Goal: Task Accomplishment & Management: Manage account settings

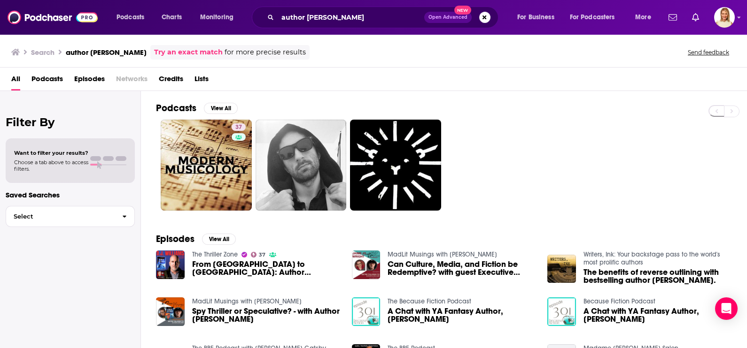
click at [643, 277] on span "The benefits of reverse outlining with bestselling author [PERSON_NAME]." at bounding box center [657, 277] width 148 height 16
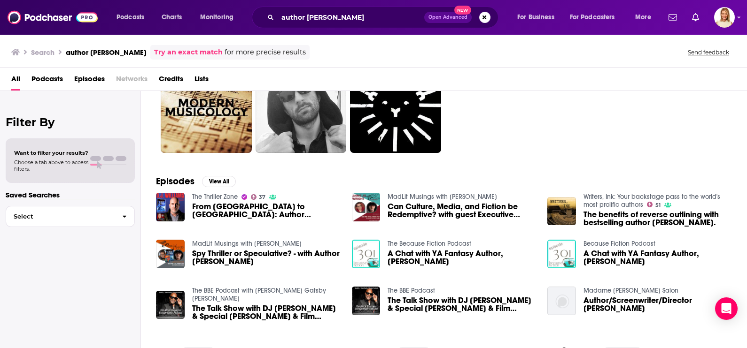
scroll to position [58, 0]
click at [251, 247] on div "MadLit Musings with [PERSON_NAME] Spy Thriller or Speculative? - with Author [P…" at bounding box center [266, 253] width 148 height 29
click at [226, 256] on span "Spy Thriller or Speculative? - with Author [PERSON_NAME]" at bounding box center [266, 257] width 148 height 16
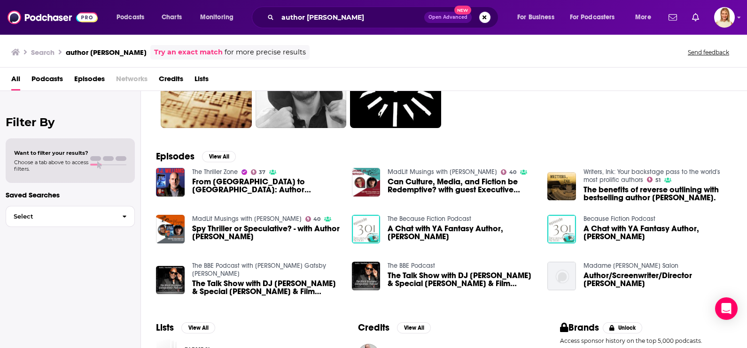
scroll to position [117, 0]
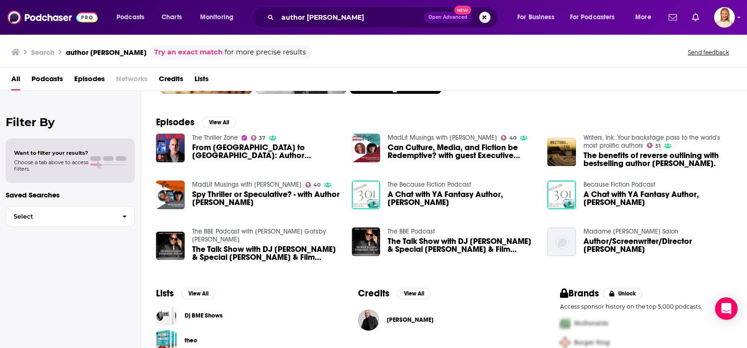
click at [651, 196] on span "A Chat with YA Fantasy Author, [PERSON_NAME]" at bounding box center [657, 199] width 148 height 16
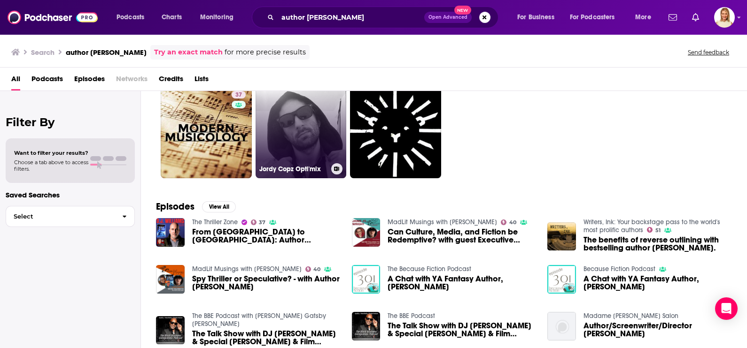
scroll to position [117, 0]
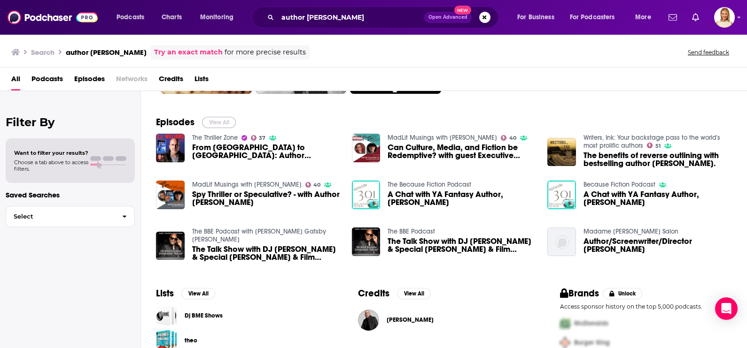
click at [215, 120] on button "View All" at bounding box center [219, 122] width 34 height 11
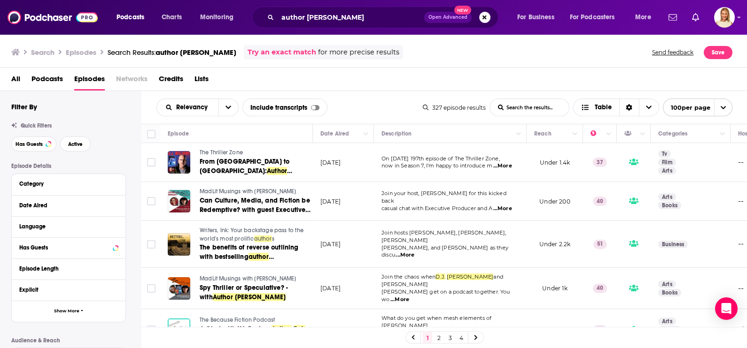
click at [509, 205] on span "...More" at bounding box center [502, 209] width 19 height 8
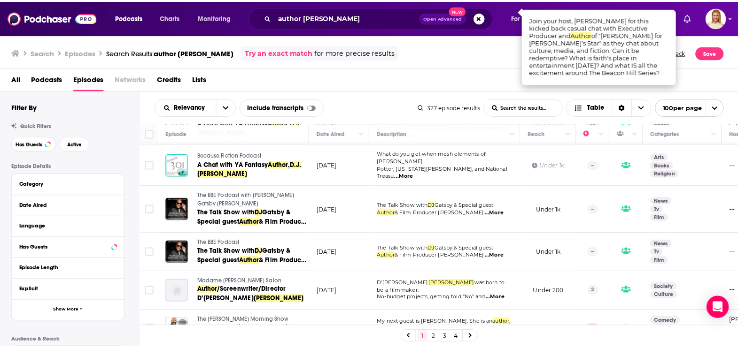
scroll to position [176, 0]
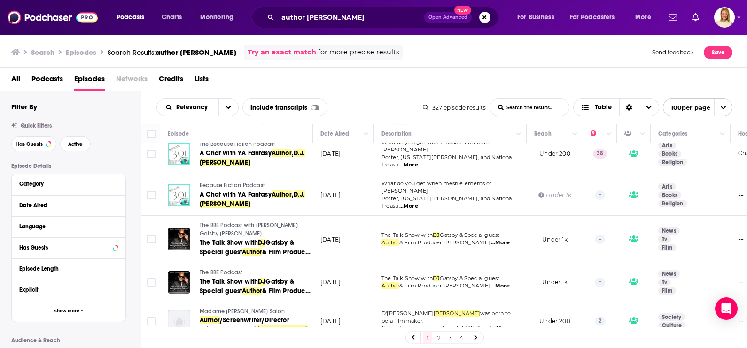
click at [504, 239] on span "...More" at bounding box center [500, 243] width 19 height 8
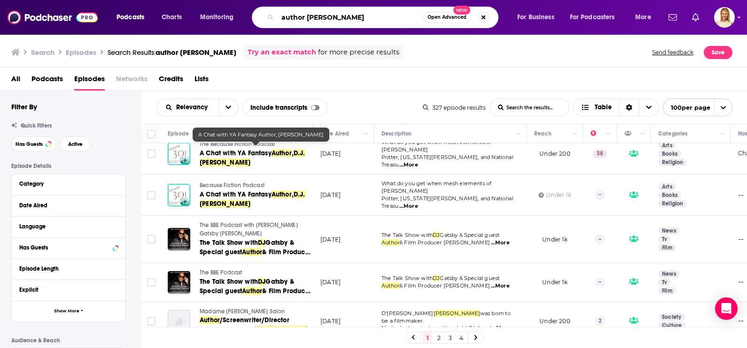
drag, startPoint x: 353, startPoint y: 15, endPoint x: 275, endPoint y: 17, distance: 78.4
click at [275, 17] on div "author [PERSON_NAME] Open Advanced New" at bounding box center [375, 18] width 246 height 22
type input "Alive"
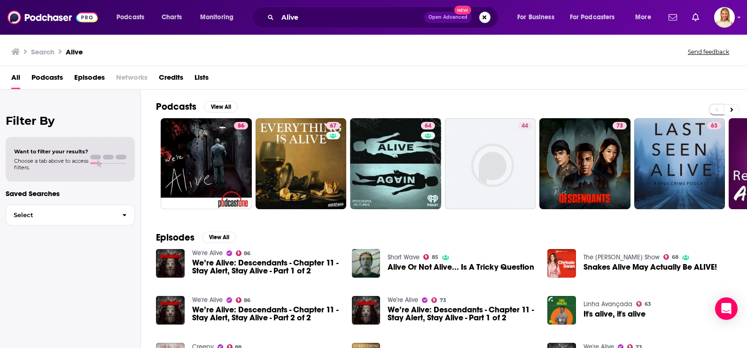
click at [52, 75] on span "Podcasts" at bounding box center [46, 79] width 31 height 19
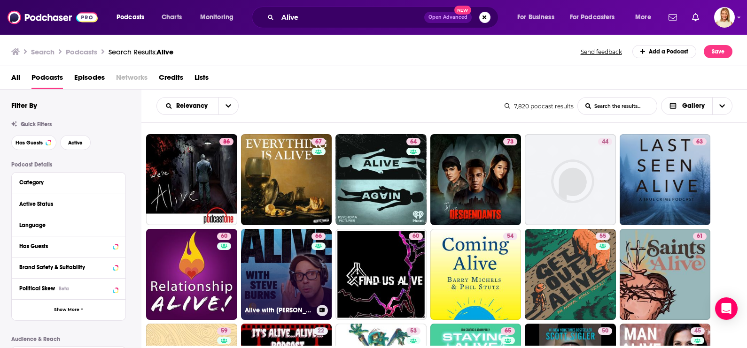
click at [297, 271] on link "66 Alive with [PERSON_NAME]" at bounding box center [286, 274] width 91 height 91
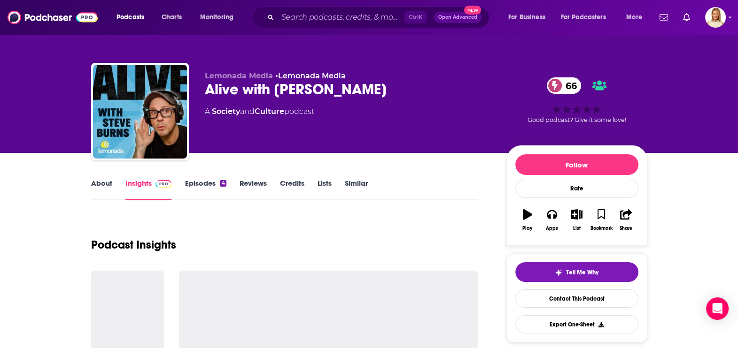
click at [108, 184] on link "About" at bounding box center [101, 190] width 21 height 22
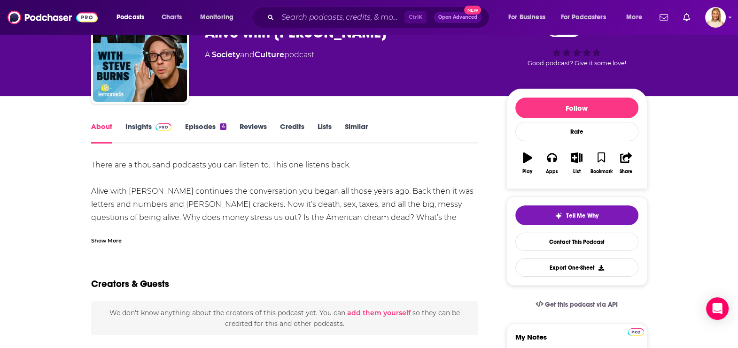
scroll to position [58, 0]
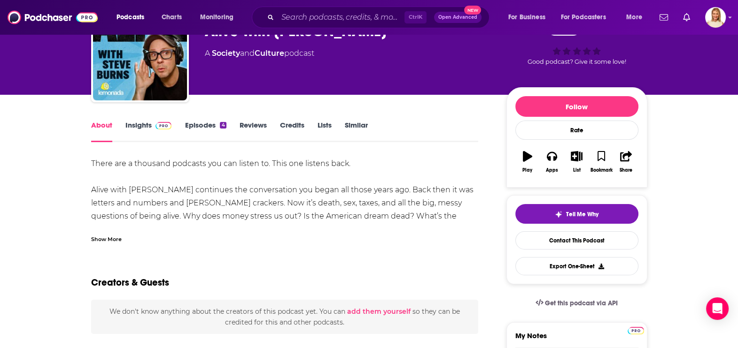
click at [106, 240] on div "Show More" at bounding box center [106, 238] width 31 height 9
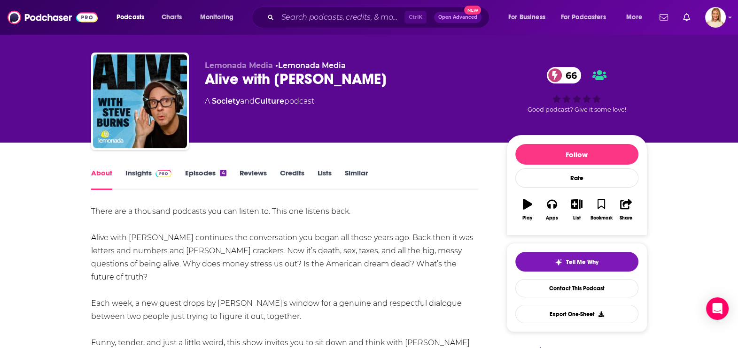
scroll to position [0, 0]
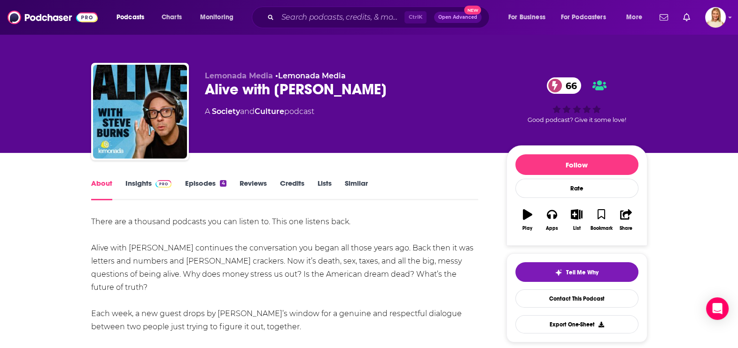
click at [209, 185] on link "Episodes 4" at bounding box center [205, 190] width 41 height 22
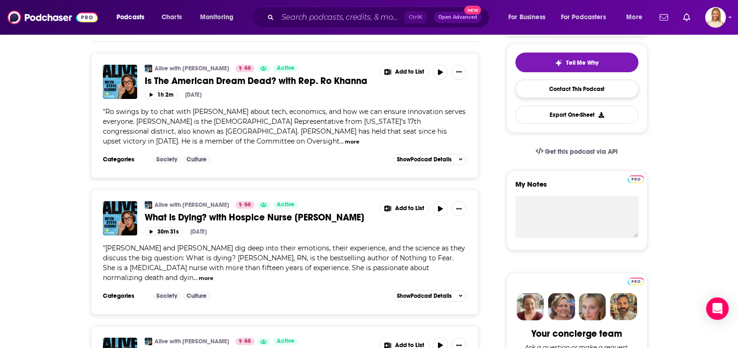
scroll to position [117, 0]
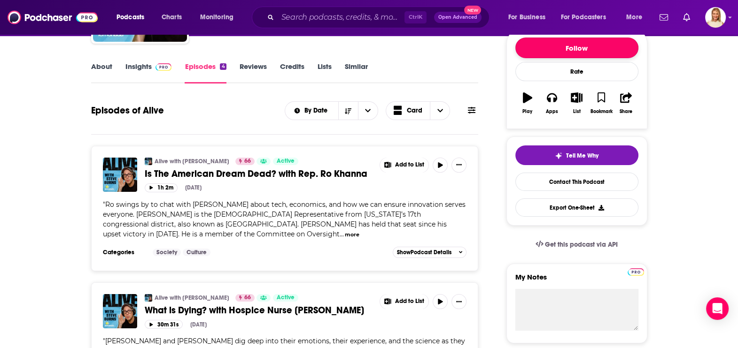
click at [590, 49] on button "Follow" at bounding box center [576, 48] width 123 height 21
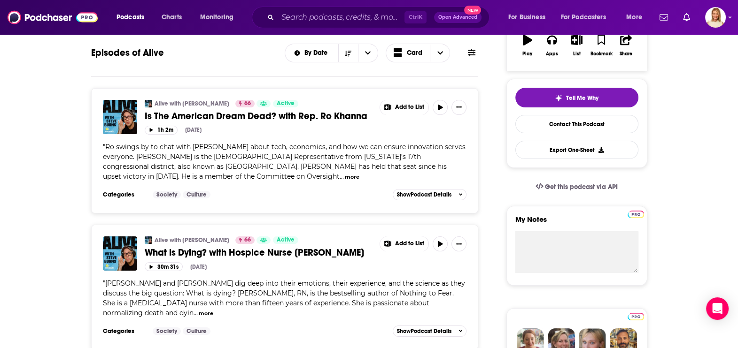
scroll to position [176, 0]
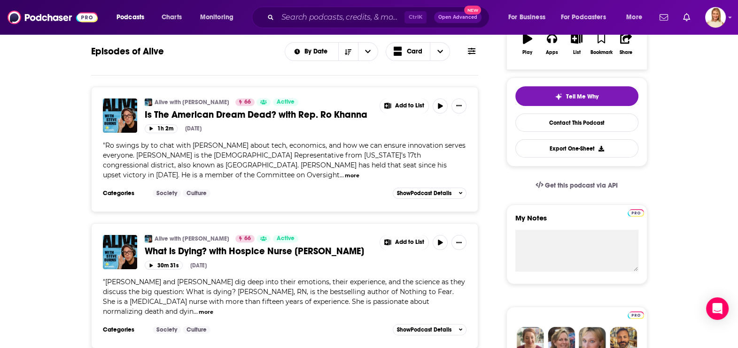
click at [199, 308] on button "more" at bounding box center [206, 312] width 15 height 8
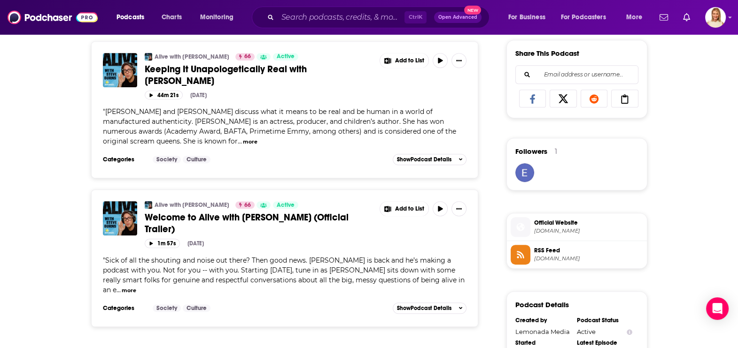
scroll to position [587, 0]
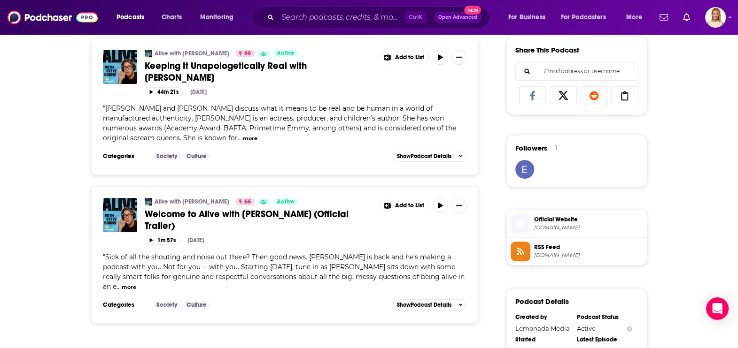
click at [136, 284] on button "more" at bounding box center [129, 288] width 15 height 8
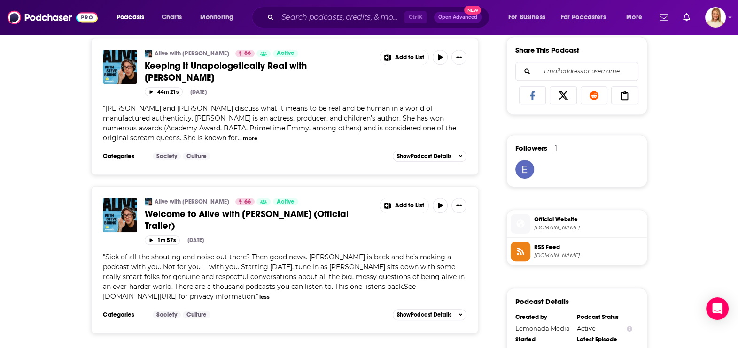
click at [272, 208] on span "Welcome to Alive with [PERSON_NAME] (Official Trailer)" at bounding box center [247, 219] width 204 height 23
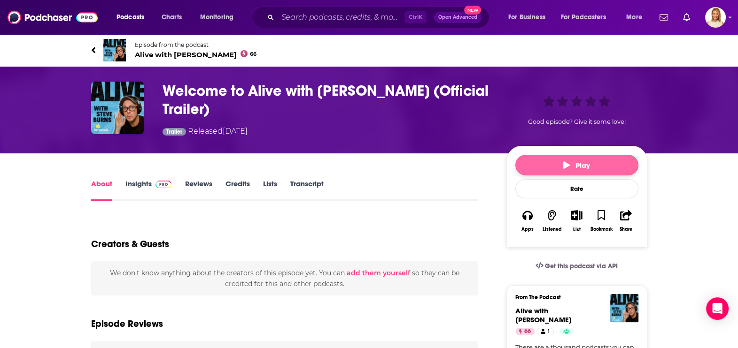
click at [554, 163] on button "Play" at bounding box center [576, 165] width 123 height 21
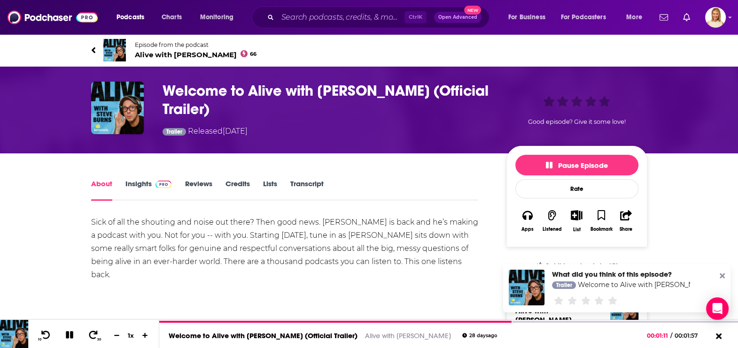
click at [146, 184] on link "Insights" at bounding box center [148, 190] width 46 height 22
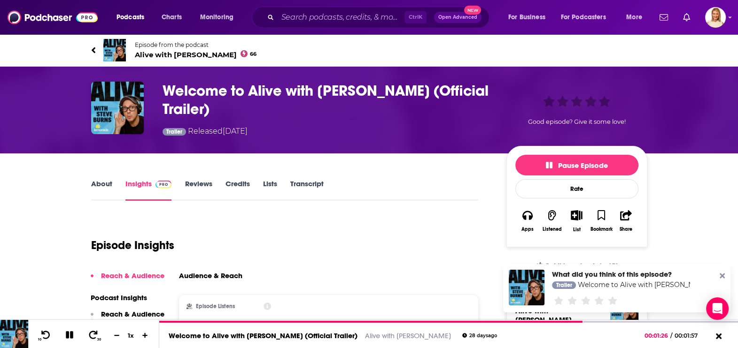
click at [575, 212] on icon "Show More Button" at bounding box center [576, 215] width 12 height 10
click at [573, 251] on button "Add Podcast" at bounding box center [568, 251] width 48 height 17
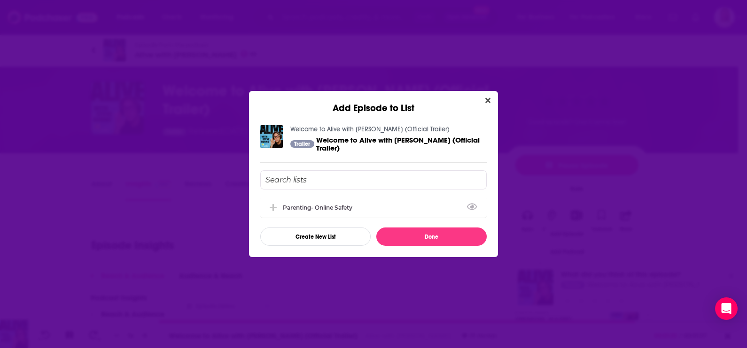
click at [361, 182] on input "Add Episode To List" at bounding box center [373, 179] width 226 height 19
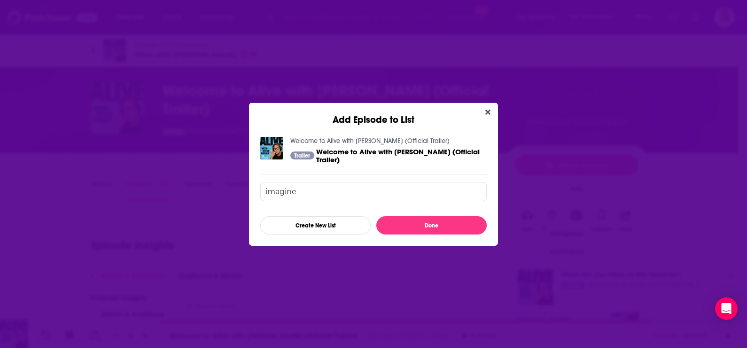
type input "imagine"
drag, startPoint x: 319, startPoint y: 189, endPoint x: 259, endPoint y: 184, distance: 60.3
click at [259, 184] on div "Welcome to Alive with [PERSON_NAME] (Official Trailer) Trailer Welcome to Alive…" at bounding box center [373, 186] width 249 height 120
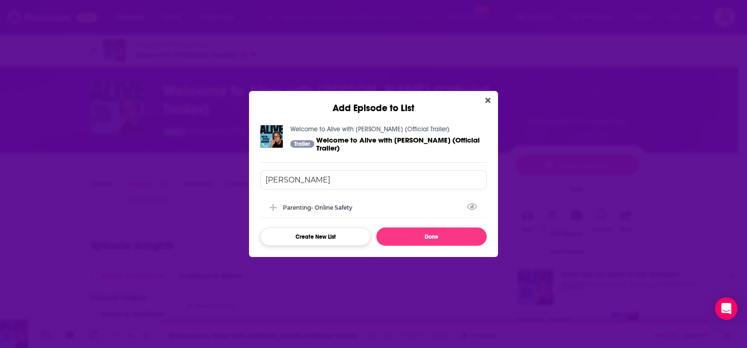
type input "[PERSON_NAME]"
click at [337, 231] on button "Create New List" at bounding box center [315, 237] width 110 height 18
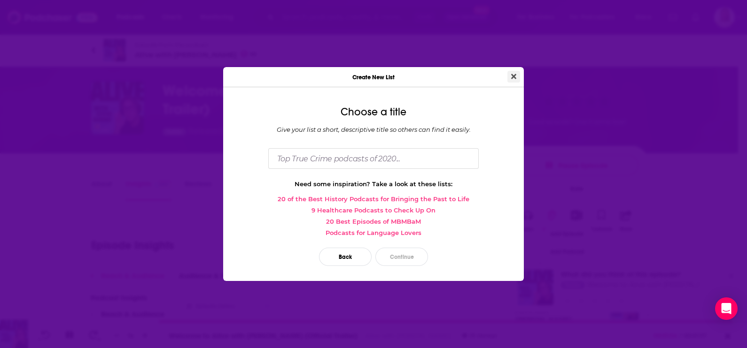
click at [515, 76] on icon "Close" at bounding box center [513, 76] width 5 height 5
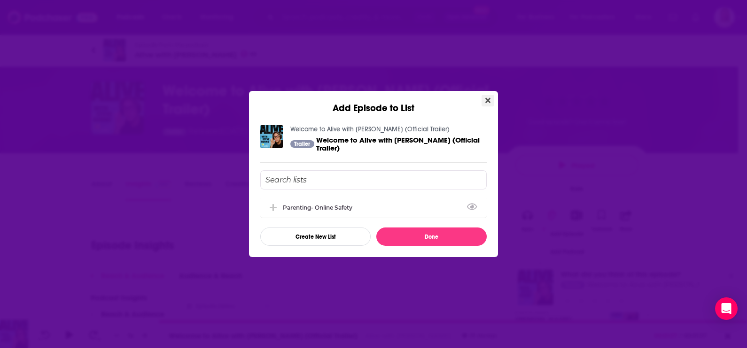
click at [489, 101] on icon "Close" at bounding box center [487, 100] width 5 height 5
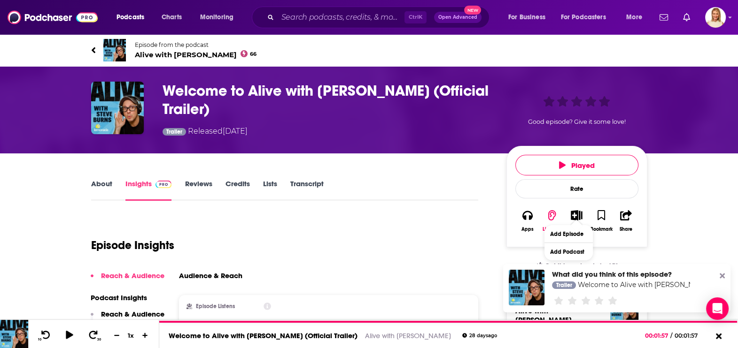
click at [577, 214] on icon "Show More Button" at bounding box center [576, 215] width 12 height 10
click at [568, 254] on button "Add Podcast" at bounding box center [568, 251] width 48 height 17
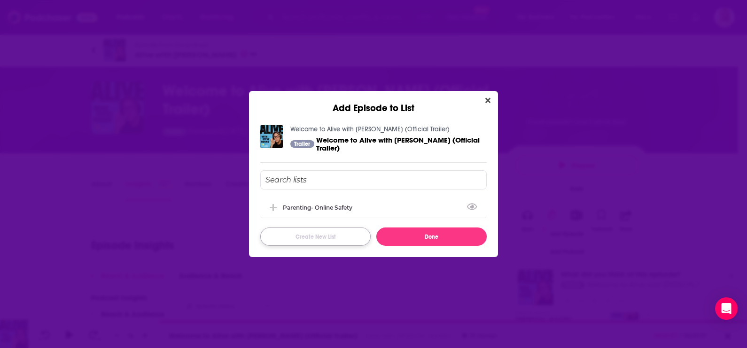
click at [354, 232] on button "Create New List" at bounding box center [315, 237] width 110 height 18
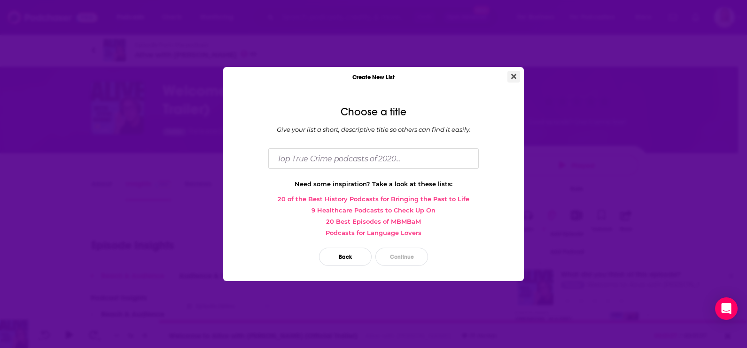
click at [511, 76] on icon "Close" at bounding box center [513, 76] width 5 height 5
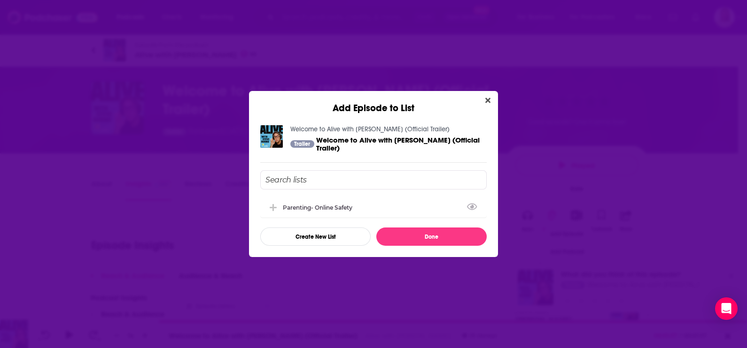
click at [488, 96] on button "Close" at bounding box center [487, 101] width 13 height 12
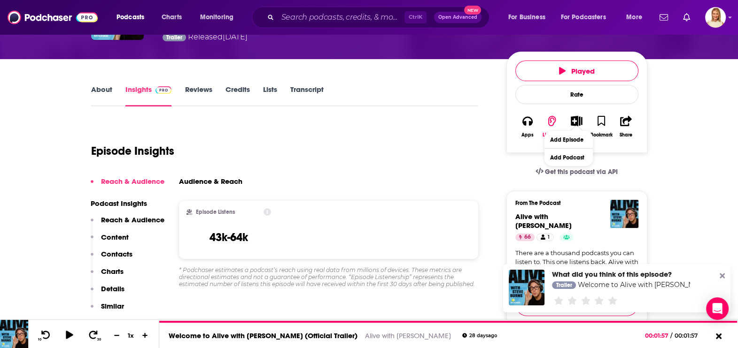
scroll to position [117, 0]
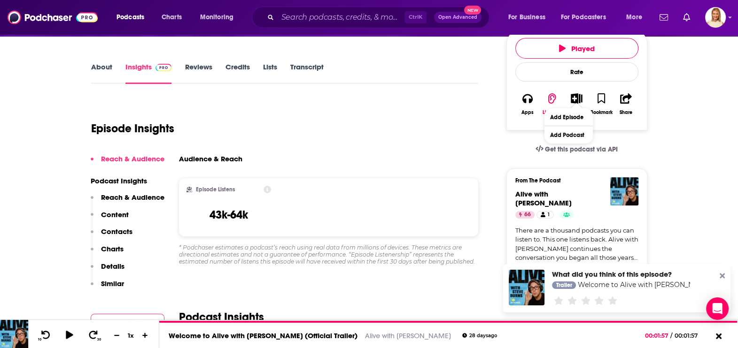
click at [577, 94] on icon "Show More Button" at bounding box center [576, 98] width 12 height 10
click at [577, 130] on button "Add Podcast" at bounding box center [568, 134] width 48 height 17
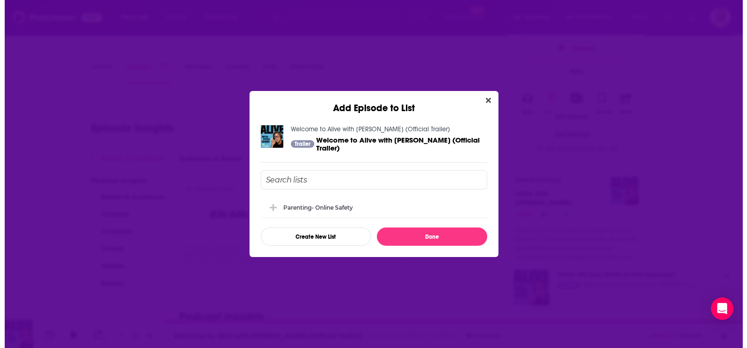
scroll to position [0, 0]
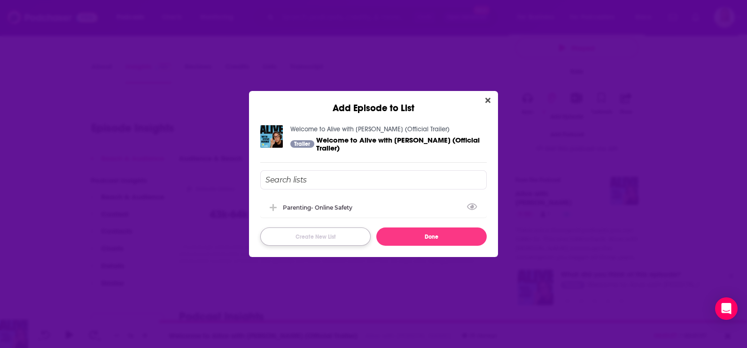
click at [305, 236] on button "Create New List" at bounding box center [315, 237] width 110 height 18
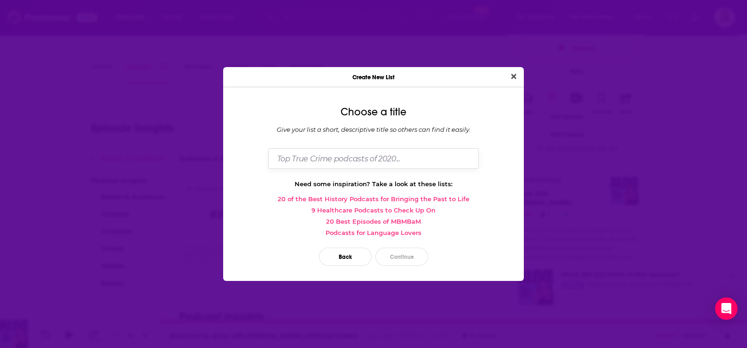
click at [378, 163] on input "Dialog" at bounding box center [373, 158] width 210 height 20
click at [512, 77] on icon "Close" at bounding box center [513, 76] width 5 height 5
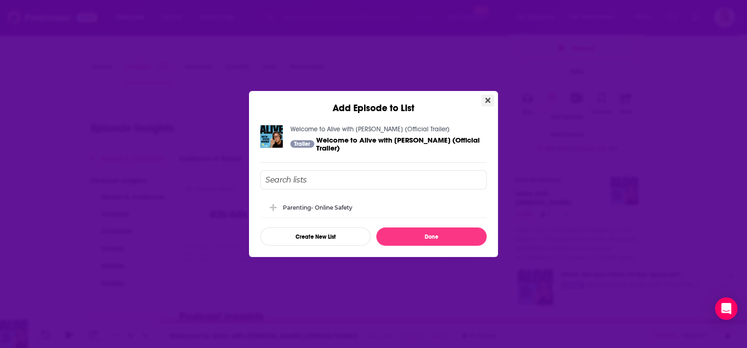
click at [490, 98] on icon "Close" at bounding box center [487, 101] width 5 height 8
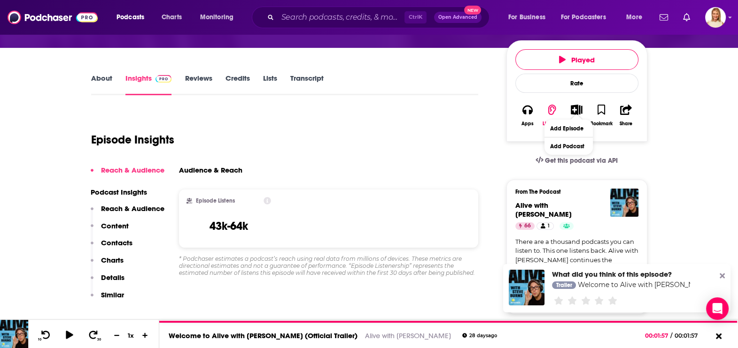
scroll to position [117, 0]
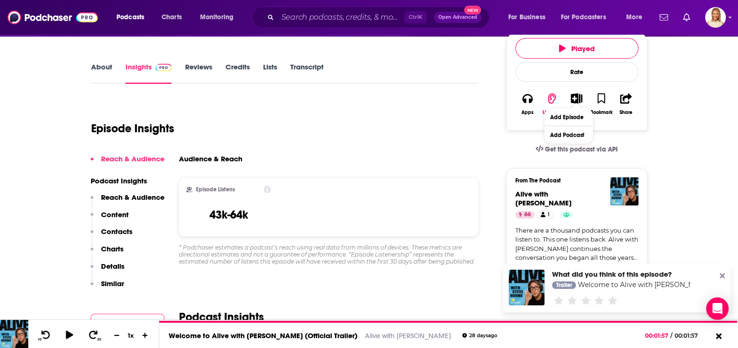
drag, startPoint x: 577, startPoint y: 119, endPoint x: 553, endPoint y: 127, distance: 25.7
click at [553, 127] on div "Played Rate Apps Listened List Bookmark Share" at bounding box center [576, 79] width 141 height 101
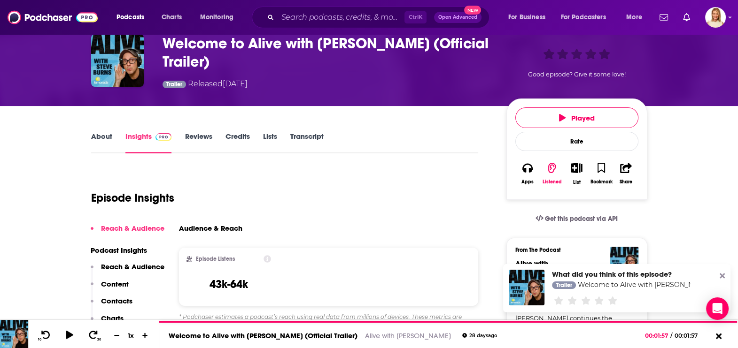
scroll to position [0, 0]
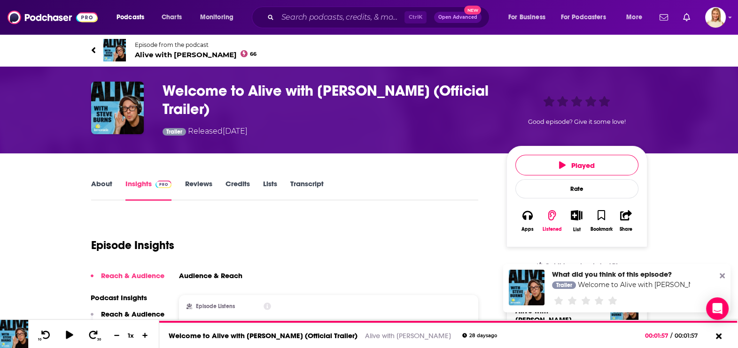
click at [108, 183] on link "About" at bounding box center [101, 190] width 21 height 22
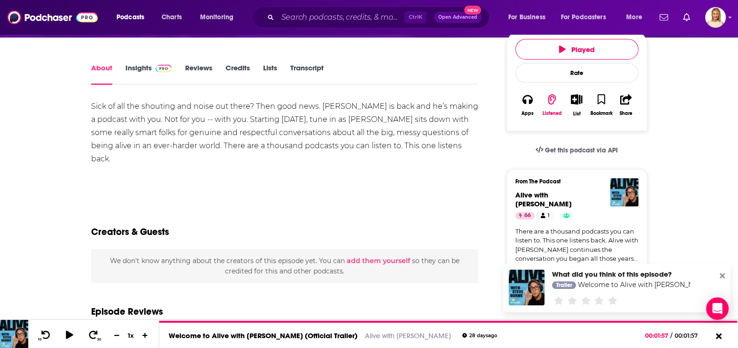
scroll to position [117, 0]
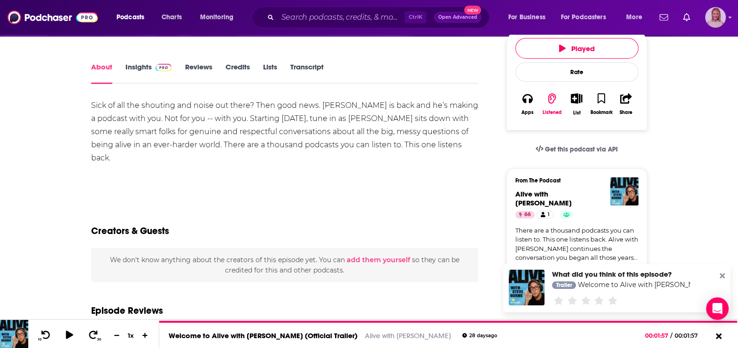
click at [714, 15] on img "Logged in as leannebush" at bounding box center [715, 17] width 21 height 21
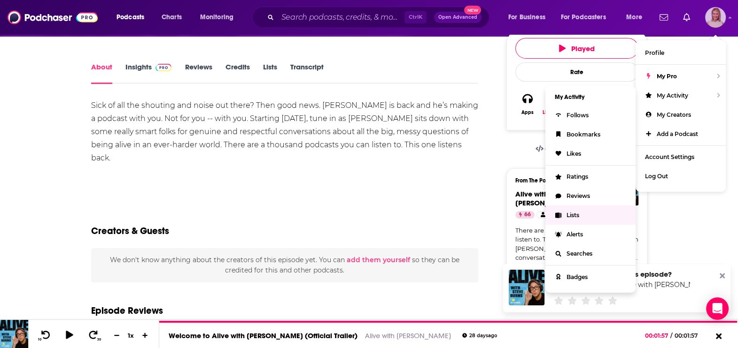
click at [580, 212] on link "Lists" at bounding box center [590, 215] width 90 height 19
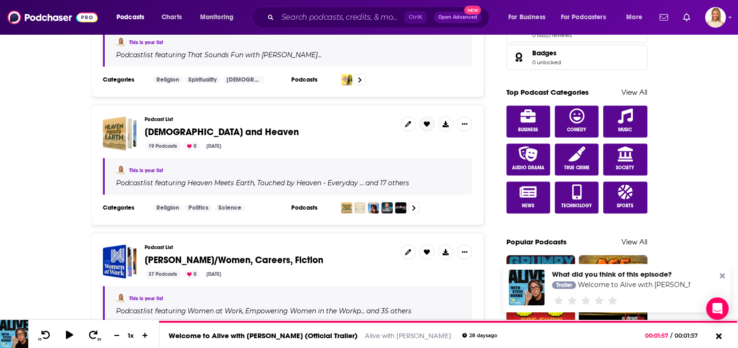
scroll to position [410, 0]
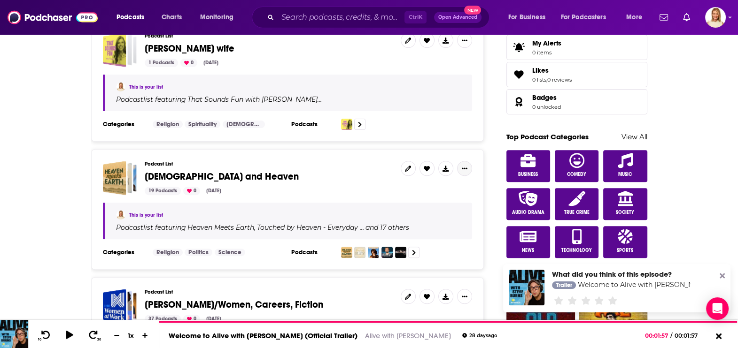
click at [468, 164] on button "Show More Button" at bounding box center [464, 168] width 15 height 15
click at [347, 176] on span "[DEMOGRAPHIC_DATA] and Heaven" at bounding box center [269, 177] width 248 height 10
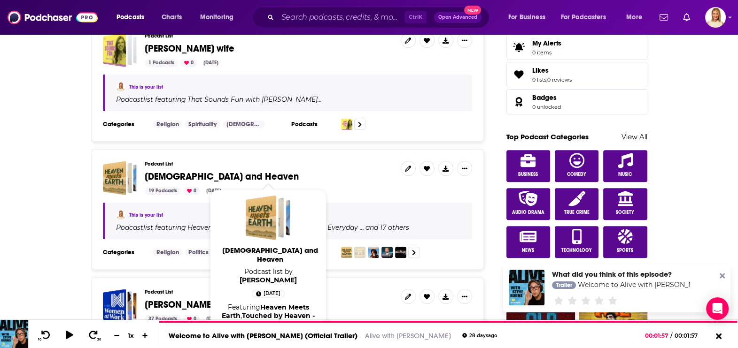
click at [354, 168] on div "Podcast List [DEMOGRAPHIC_DATA] and Heaven 19 Podcasts 0 [DATE]" at bounding box center [269, 178] width 248 height 34
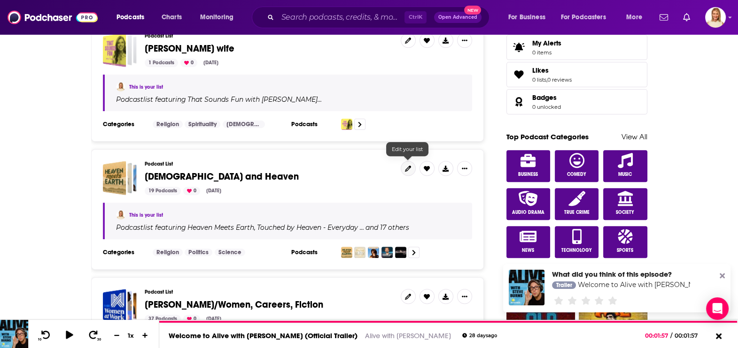
click at [408, 166] on icon at bounding box center [408, 169] width 6 height 6
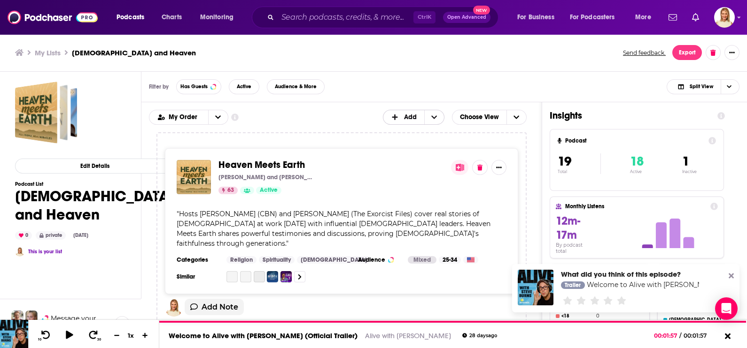
click at [398, 117] on icon "+ Add" at bounding box center [395, 117] width 8 height 7
click at [408, 127] on div "Add Podcasts" at bounding box center [414, 133] width 63 height 16
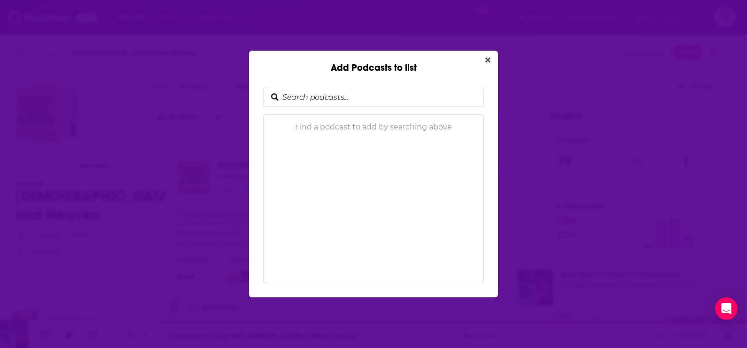
click at [403, 99] on input "Add Podcasts to list" at bounding box center [380, 97] width 205 height 18
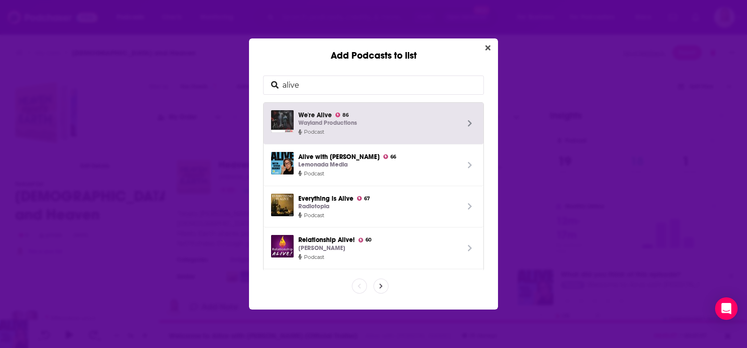
type input "alive"
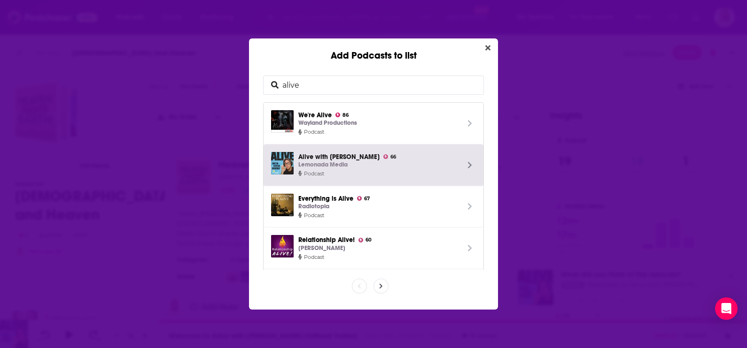
click at [386, 157] on span "Alive with [PERSON_NAME] 66 Lemonada Media" at bounding box center [378, 161] width 161 height 18
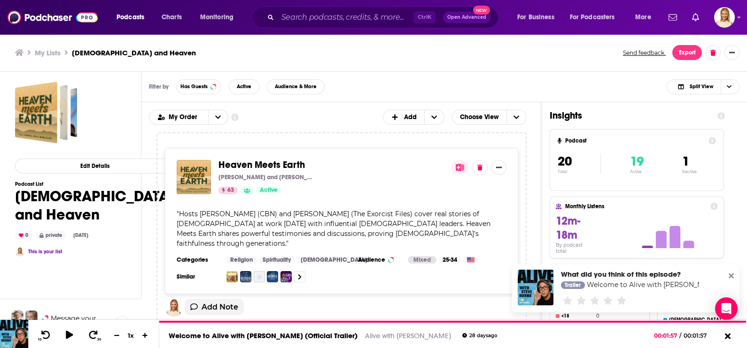
click at [124, 51] on h3 "[DEMOGRAPHIC_DATA] and Heaven" at bounding box center [134, 52] width 124 height 9
click at [101, 168] on button "Edit Details" at bounding box center [94, 166] width 159 height 15
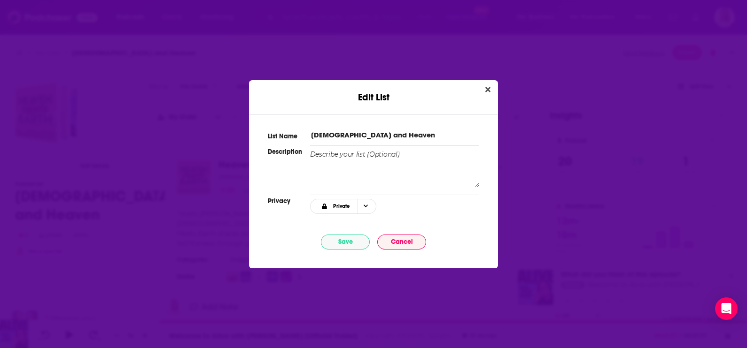
drag, startPoint x: 376, startPoint y: 134, endPoint x: 311, endPoint y: 137, distance: 64.4
click at [311, 137] on input "[DEMOGRAPHIC_DATA] and Heaven" at bounding box center [394, 135] width 169 height 10
type input "[PERSON_NAME]"
click at [346, 240] on button "Save" at bounding box center [345, 242] width 49 height 15
